Goal: Information Seeking & Learning: Check status

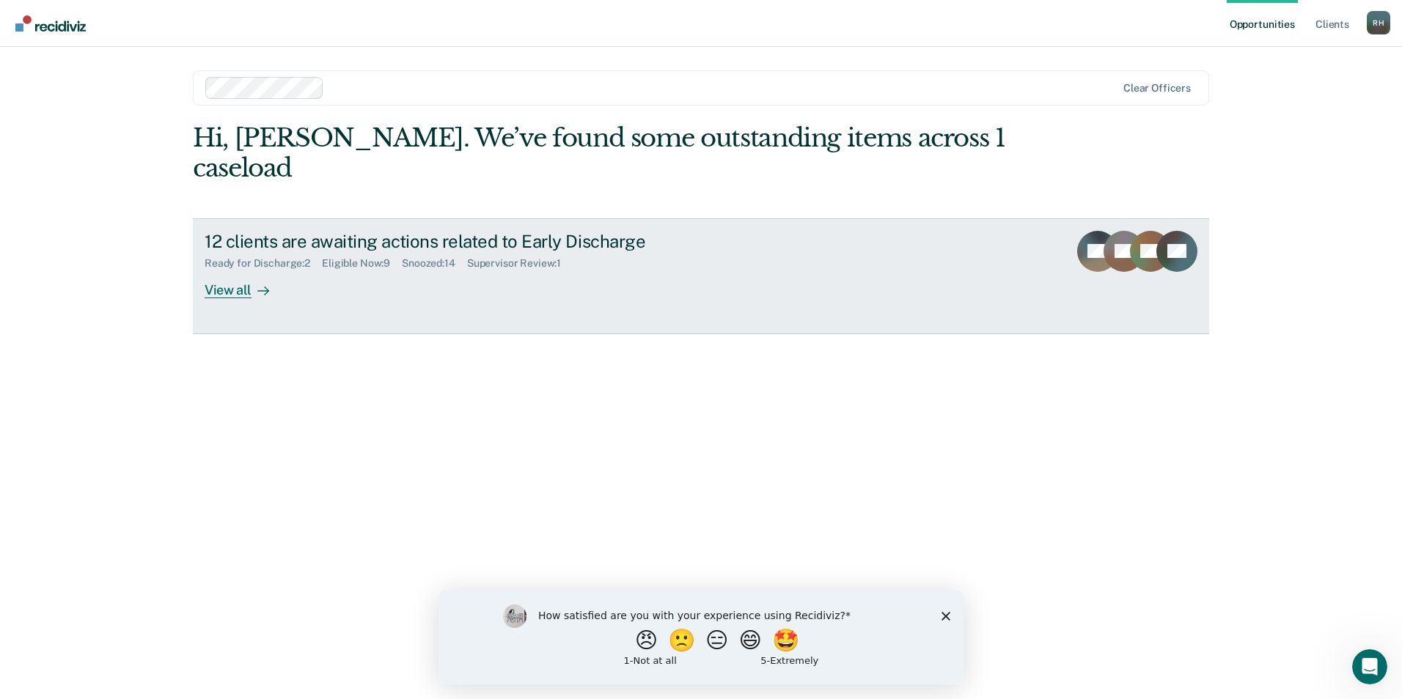
click at [231, 270] on div "View all" at bounding box center [246, 284] width 82 height 29
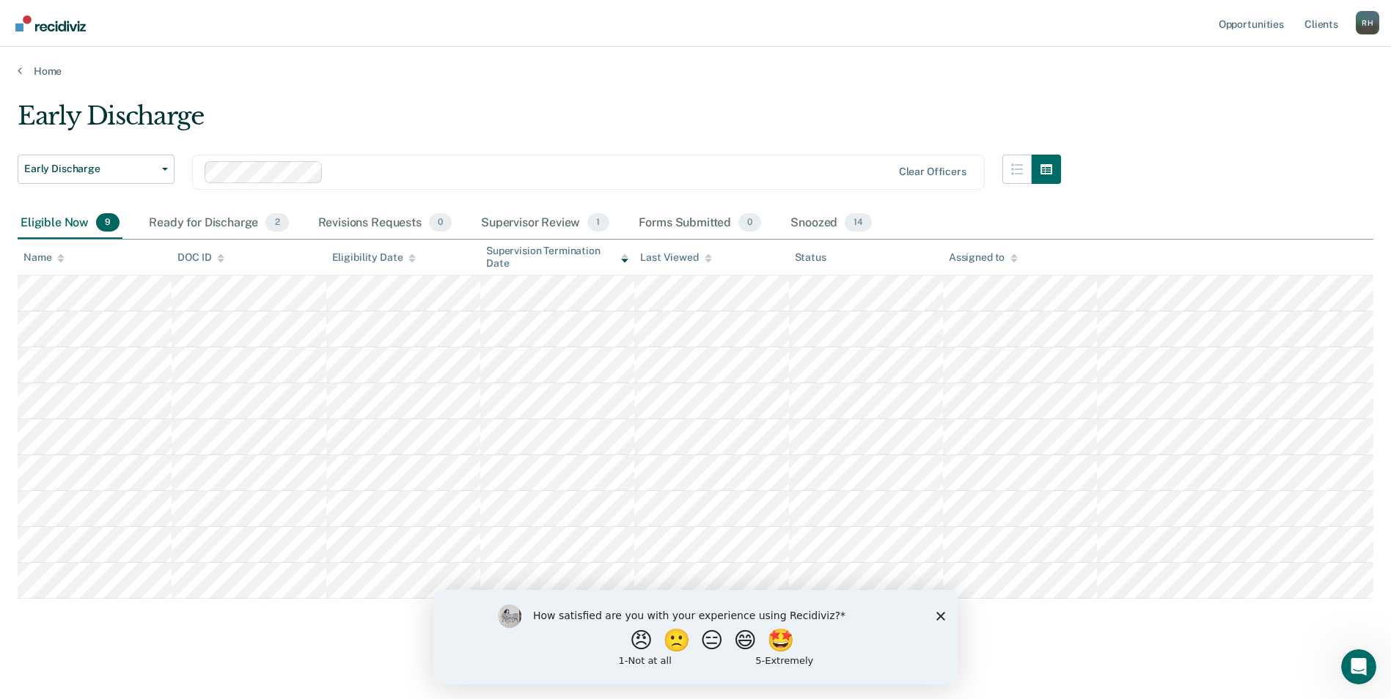
scroll to position [5, 0]
